Goal: Check status

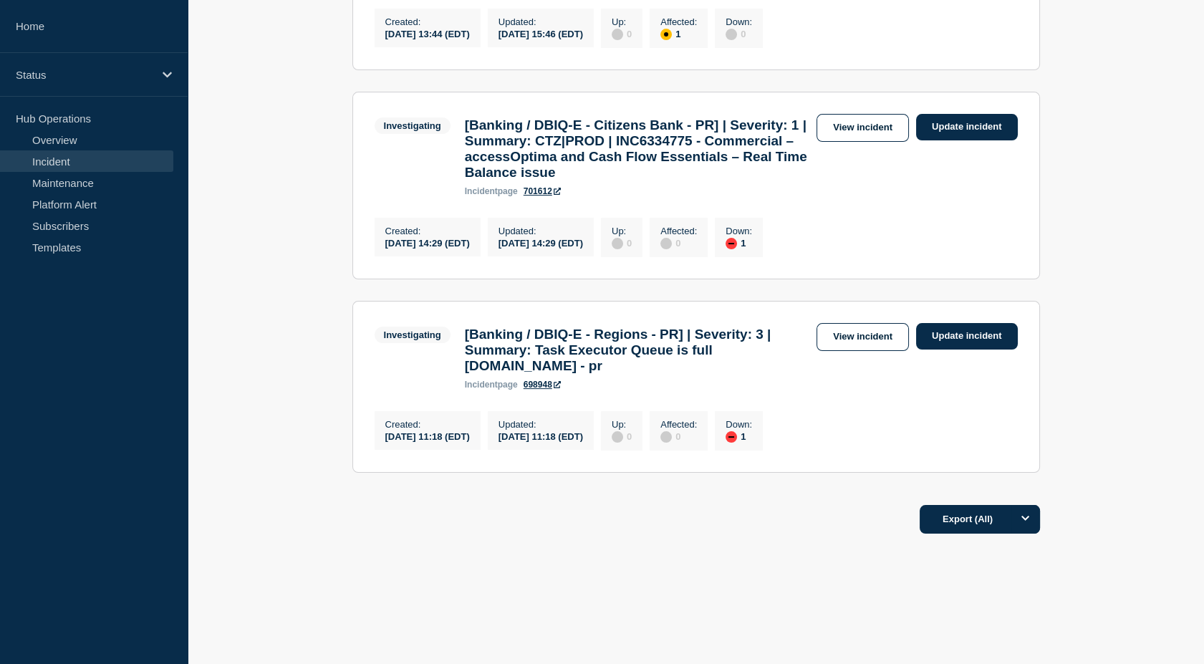
scroll to position [871, 0]
click at [853, 323] on link "View incident" at bounding box center [862, 337] width 92 height 28
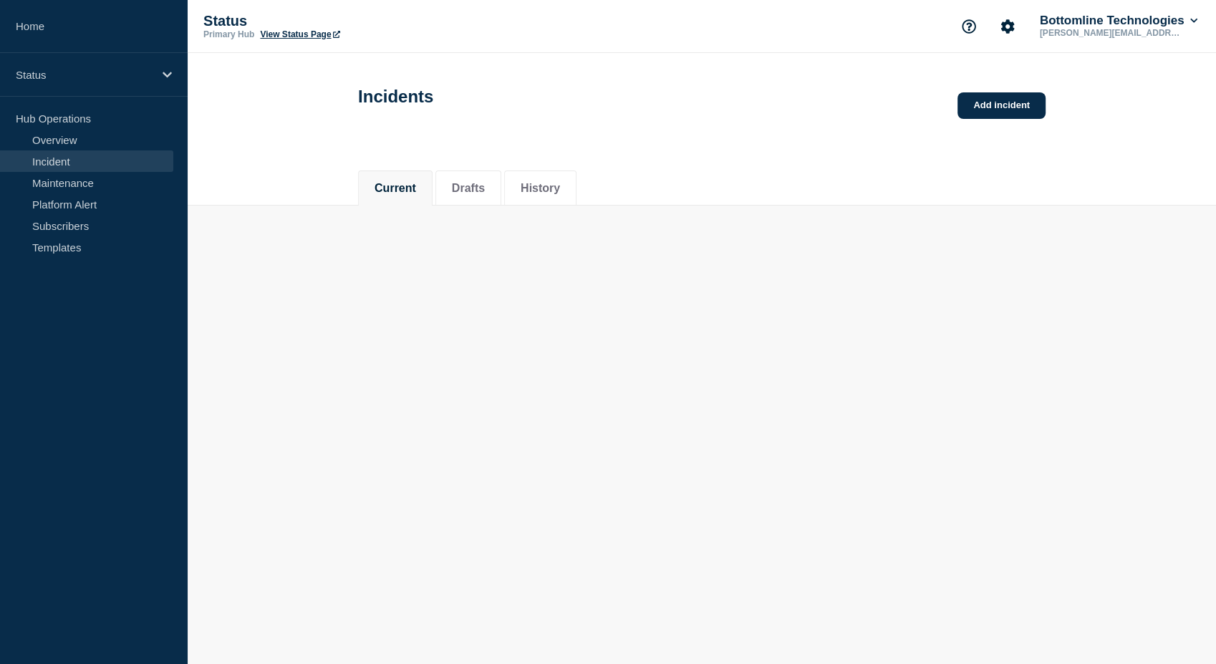
click at [848, 327] on body "Home Status Hub Operations Overview Incident Maintenance Platform Alert Subscri…" at bounding box center [608, 332] width 1216 height 664
